Goal: Information Seeking & Learning: Learn about a topic

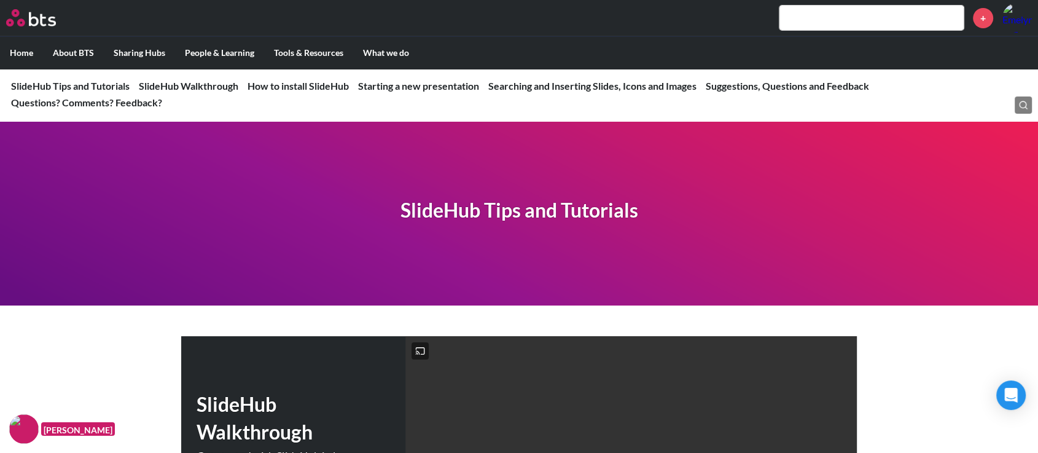
scroll to position [204, 0]
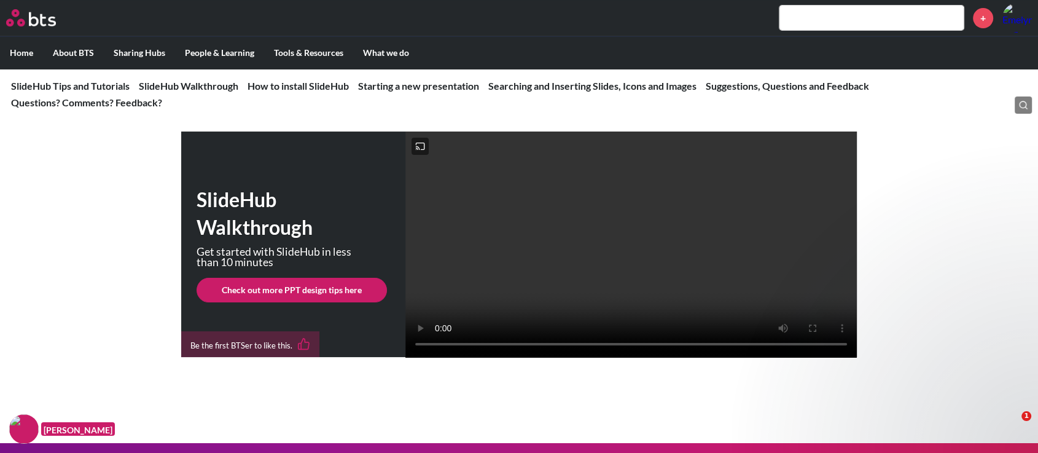
click at [634, 412] on div at bounding box center [518, 399] width 675 height 25
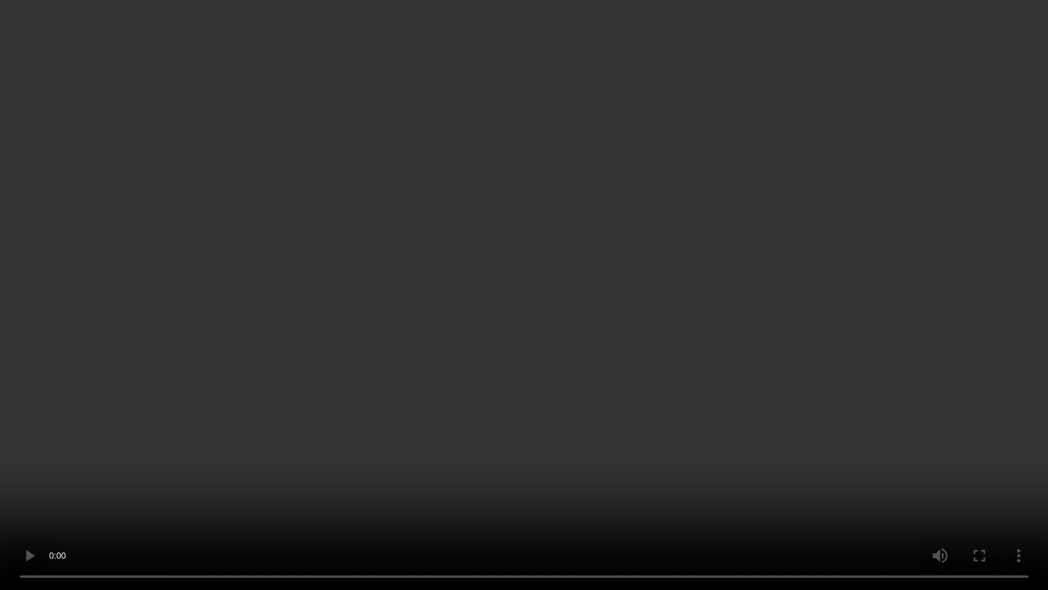
click at [1004, 248] on video at bounding box center [524, 295] width 1048 height 590
click at [540, 349] on video at bounding box center [524, 295] width 1048 height 590
click at [582, 289] on video at bounding box center [524, 295] width 1048 height 590
click at [789, 143] on video at bounding box center [524, 295] width 1048 height 590
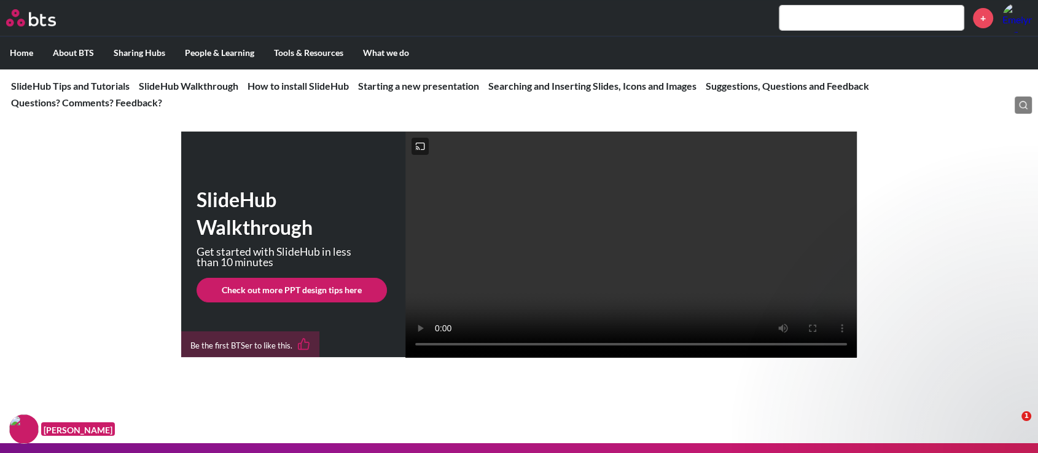
click at [610, 412] on div at bounding box center [518, 399] width 675 height 25
click at [884, 351] on div "SlideHub Walkthrough Get started with SlideHub in less than 10 minutes Check ou…" at bounding box center [519, 244] width 1038 height 226
